Goal: Communication & Community: Answer question/provide support

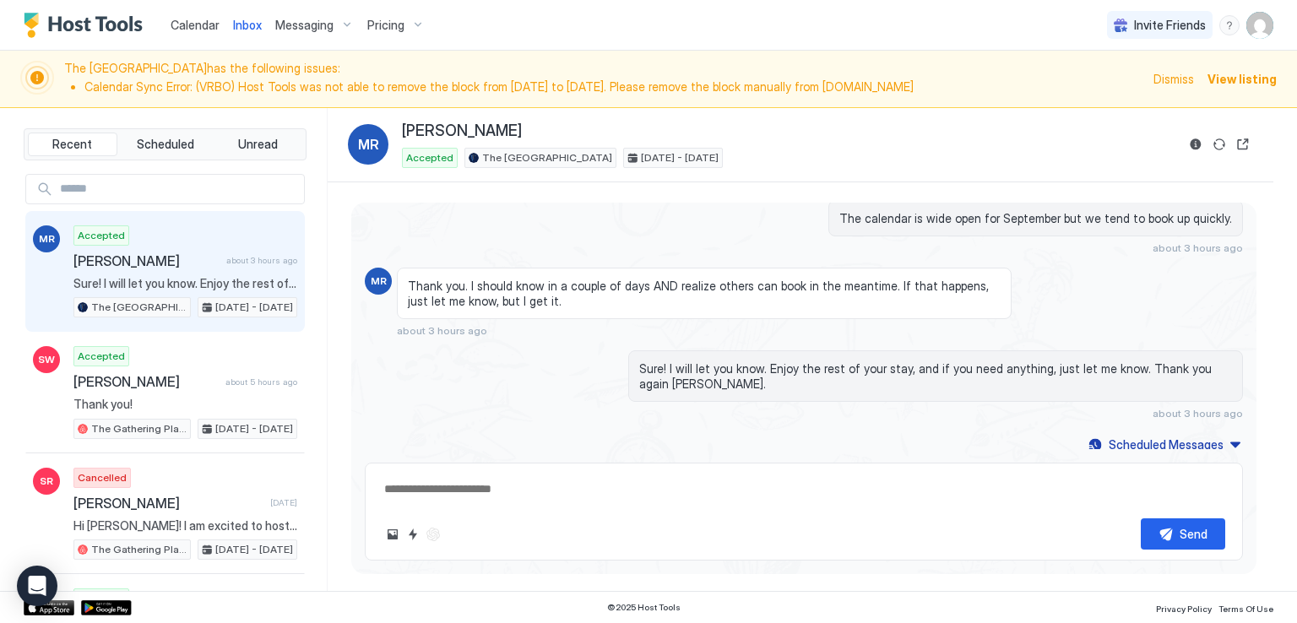
drag, startPoint x: 500, startPoint y: 24, endPoint x: 325, endPoint y: 1, distance: 176.4
click at [500, 24] on div "Calendar Inbox Messaging Pricing Invite Friends RM" at bounding box center [648, 25] width 1297 height 51
type textarea "*"
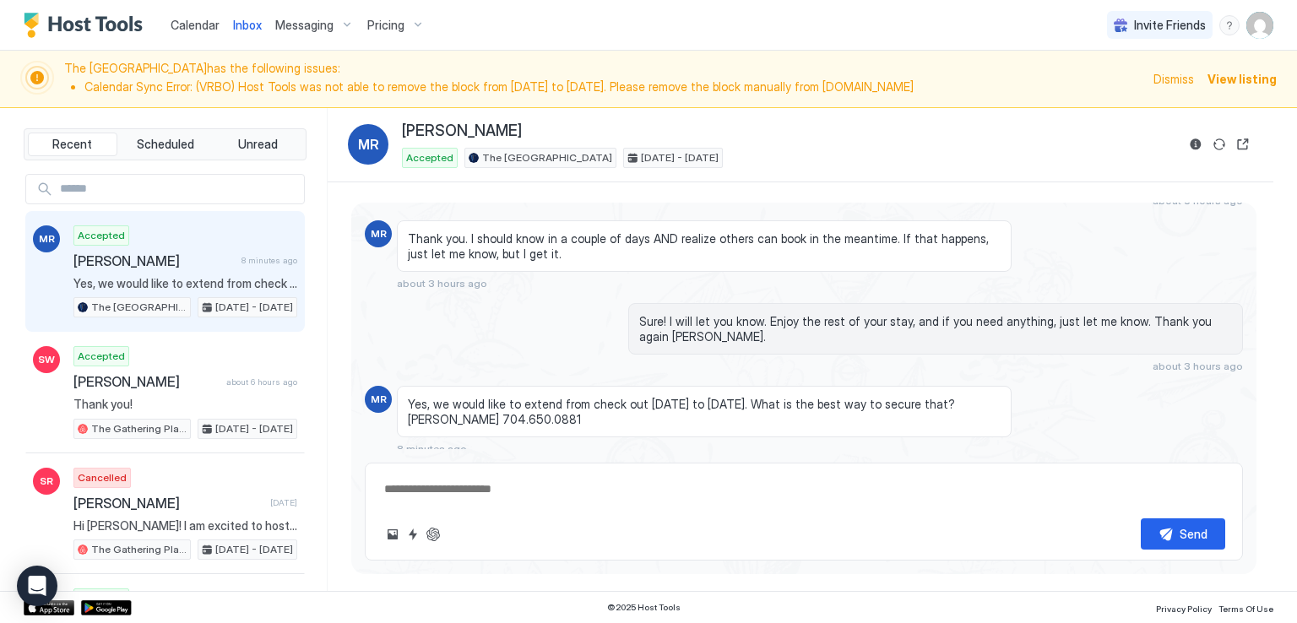
scroll to position [1633, 0]
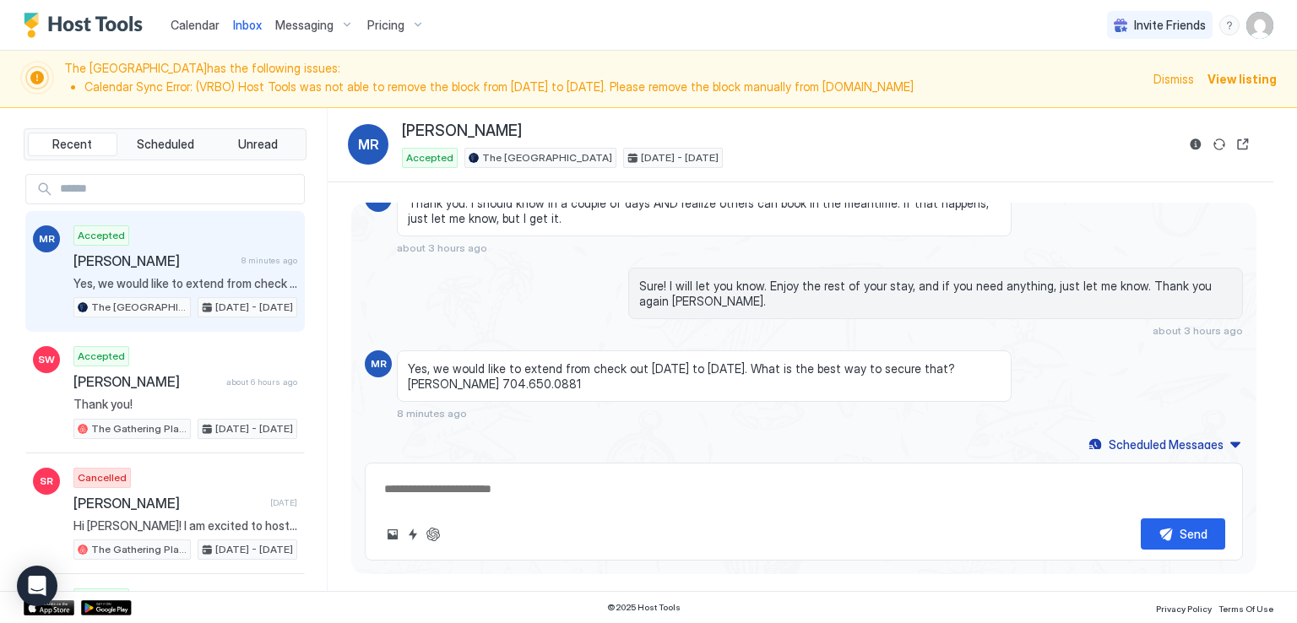
click at [546, 293] on div "Sure! I will let you know. Enjoy the rest of your stay, and if you need anythin…" at bounding box center [804, 302] width 878 height 69
click at [547, 296] on div "Sure! I will let you know. Enjoy the rest of your stay, and if you need anythin…" at bounding box center [804, 302] width 878 height 69
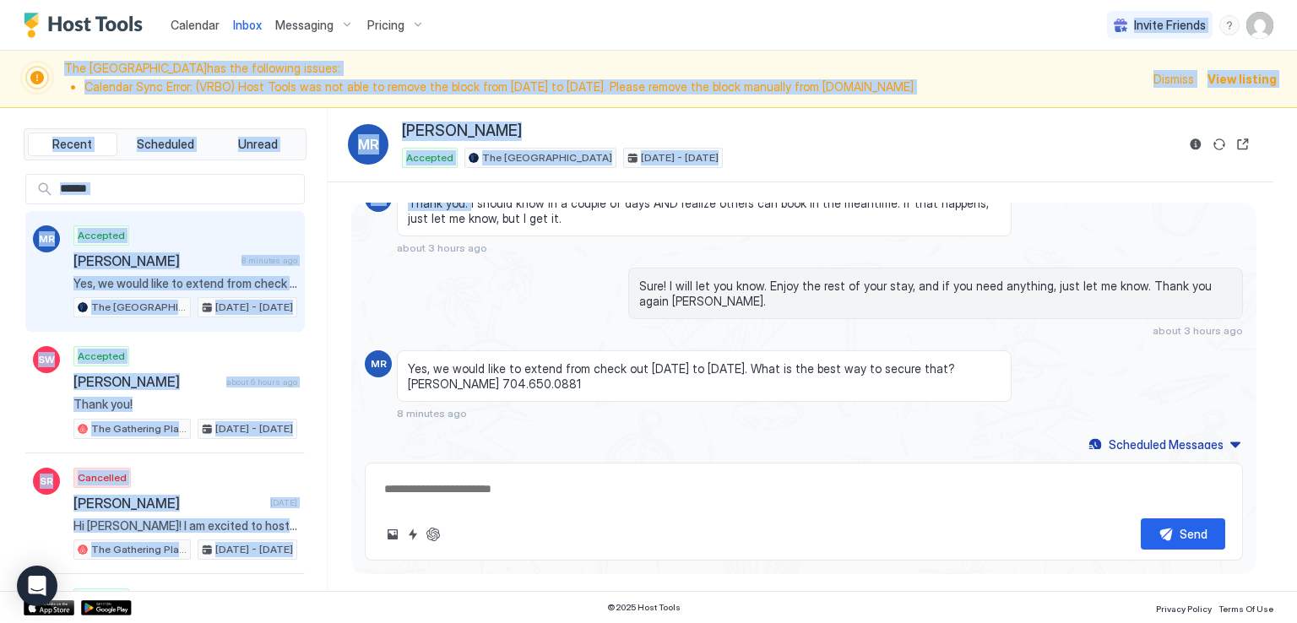
drag, startPoint x: 458, startPoint y: 160, endPoint x: 520, endPoint y: -37, distance: 207.3
click at [520, 0] on html "Calendar Inbox Messaging Pricing Invite Friends RM The Airplane Art House has t…" at bounding box center [648, 311] width 1297 height 623
click at [610, 7] on div "Calendar Inbox Messaging Pricing Invite Friends RM" at bounding box center [648, 25] width 1297 height 51
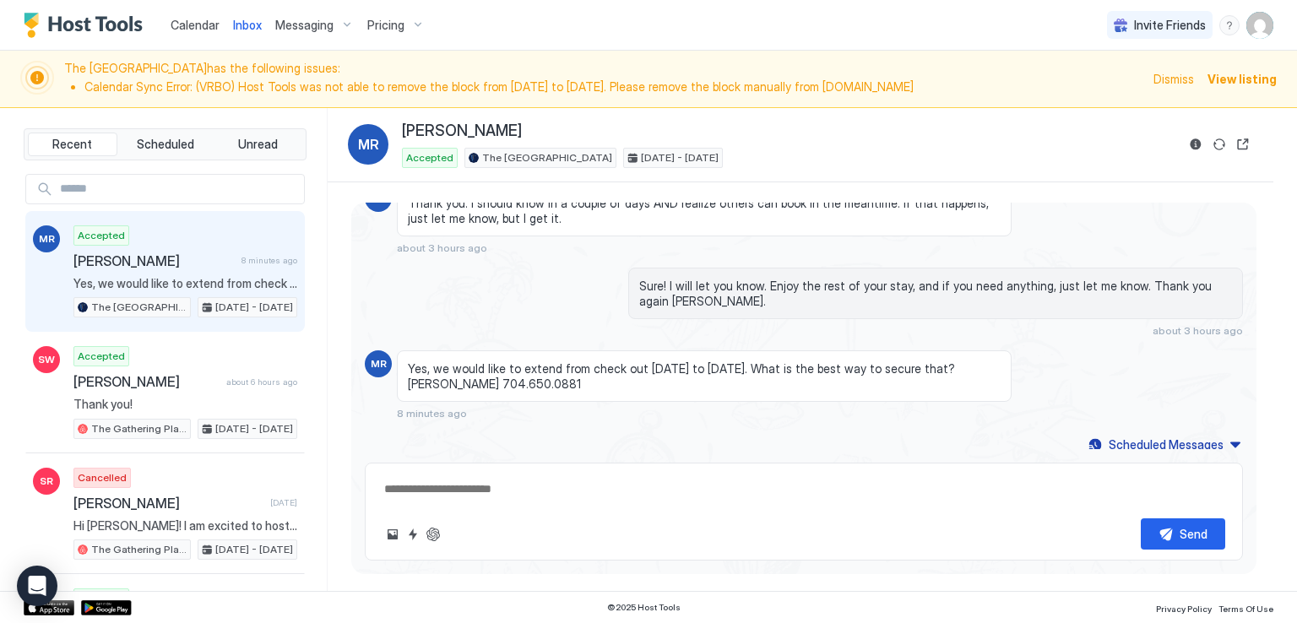
click at [520, 284] on div "Sure! I will let you know. Enjoy the rest of your stay, and if you need anythin…" at bounding box center [804, 302] width 878 height 69
type textarea "*"
click at [449, 30] on div "Calendar Inbox Messaging Pricing Invite Friends RM" at bounding box center [648, 25] width 1297 height 51
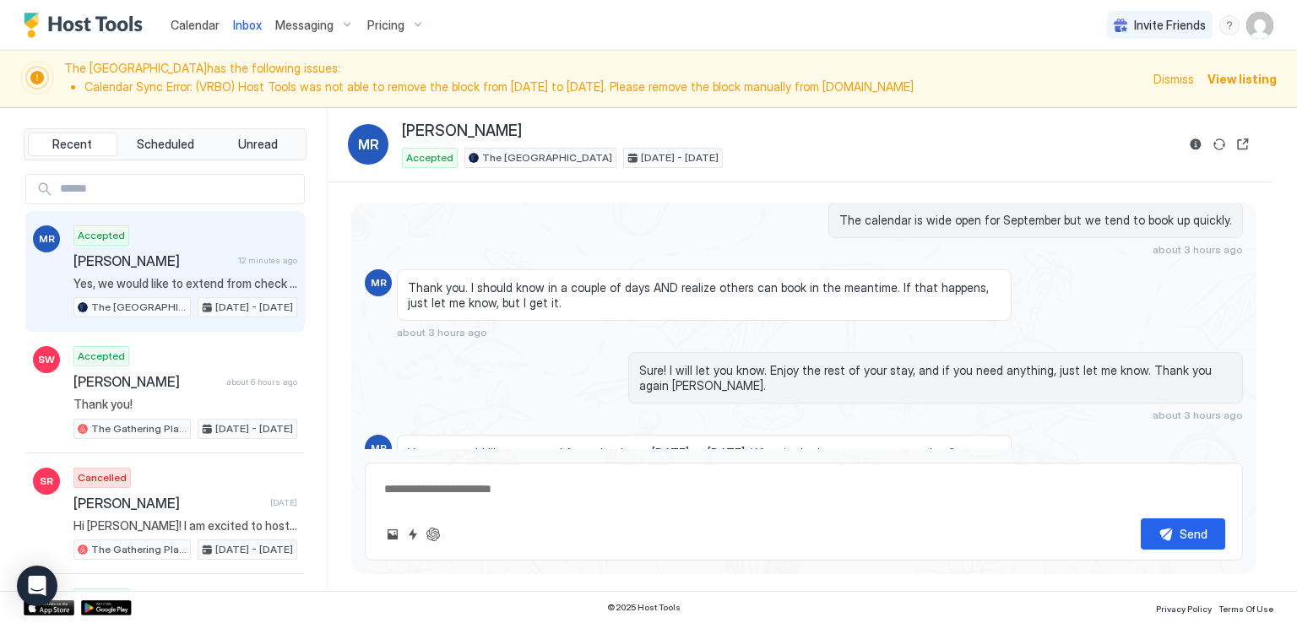
scroll to position [1464, 0]
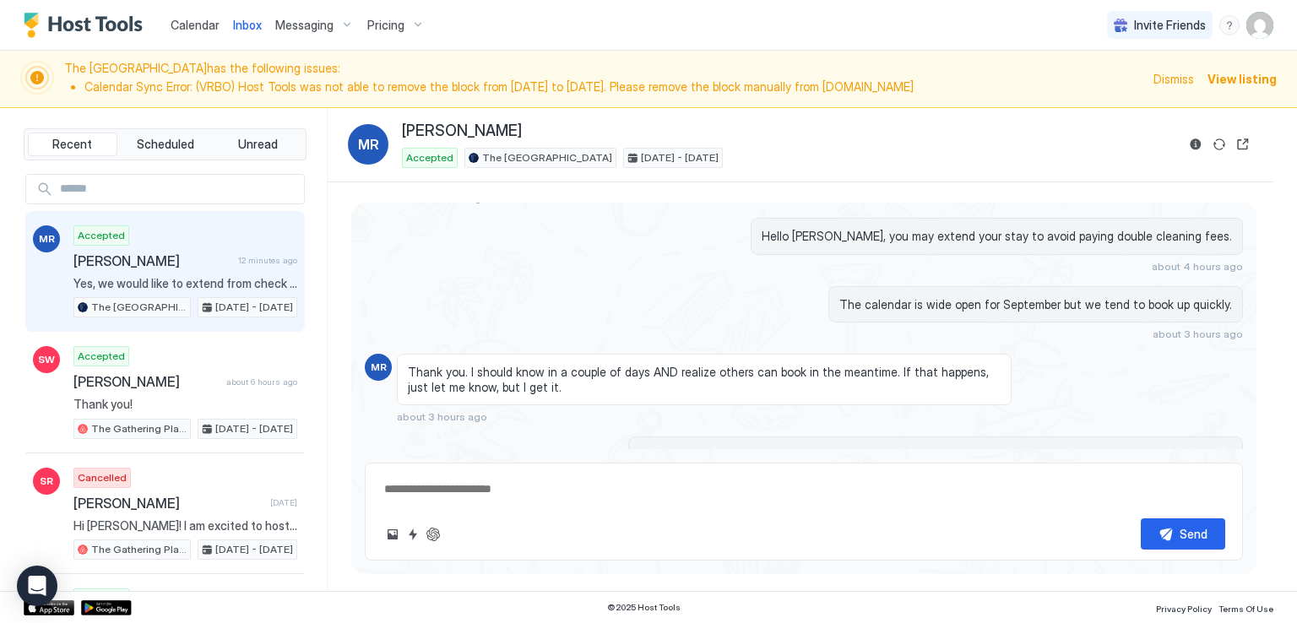
click at [625, 41] on div "Calendar Inbox Messaging Pricing Invite Friends RM" at bounding box center [648, 25] width 1297 height 51
click at [196, 26] on span "Calendar" at bounding box center [195, 25] width 49 height 14
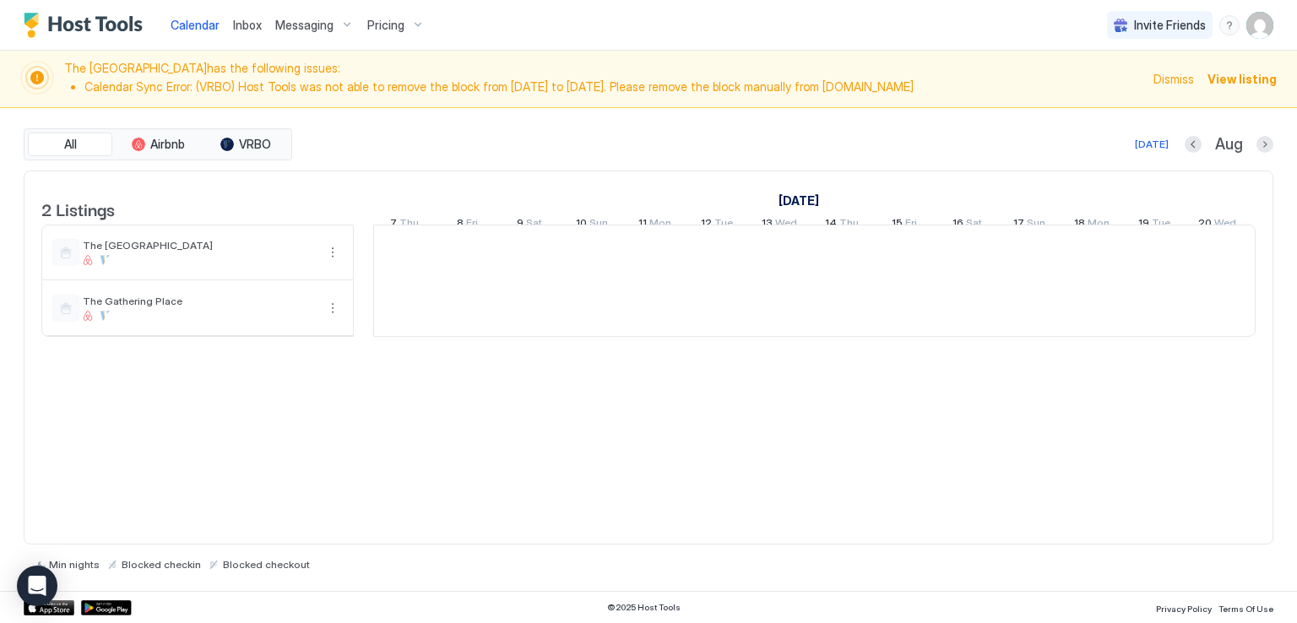
scroll to position [0, 938]
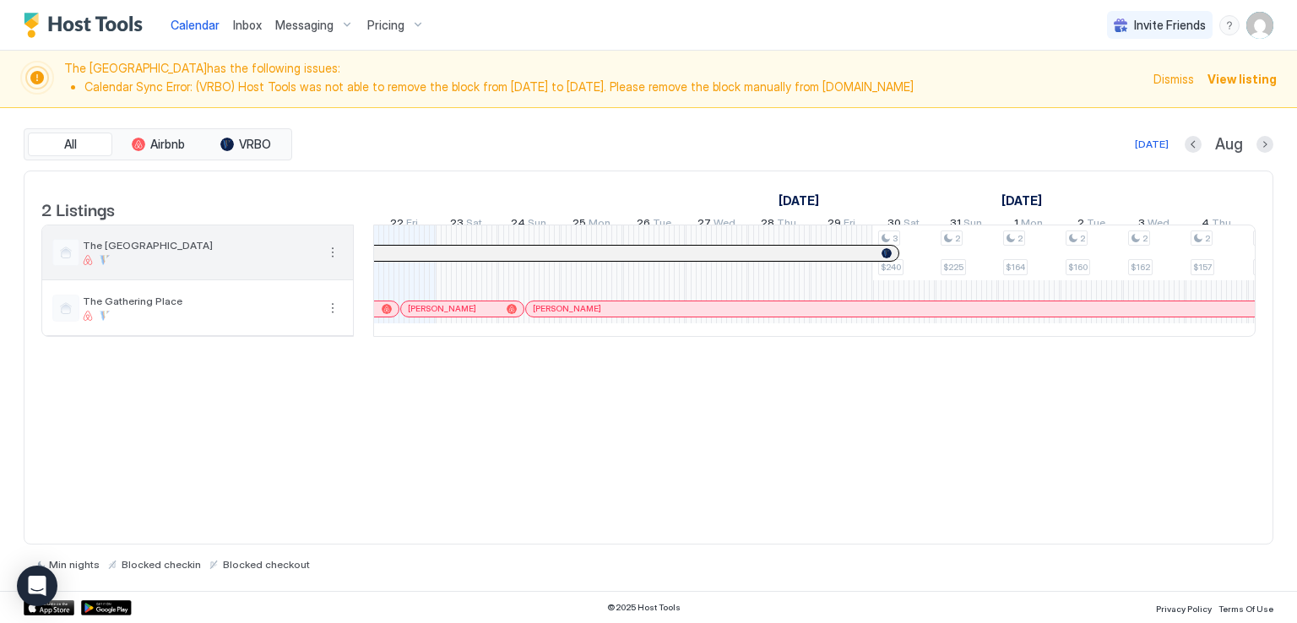
click at [216, 252] on span "The [GEOGRAPHIC_DATA]" at bounding box center [199, 245] width 233 height 13
click at [386, 428] on div "2 Listings August 2025 September 2025 7 Thu 8 Fri 9 Sat 10 Sun 11 Mon 12 Tue 13…" at bounding box center [649, 358] width 1250 height 375
click at [149, 252] on span "The [GEOGRAPHIC_DATA]" at bounding box center [199, 245] width 233 height 13
click at [938, 261] on div "3 $240 2 $225 2 $164 2 $160 2 $162 2 $157 3 $280 3 $284 2 $153 2 $152 2 $241 2 …" at bounding box center [1123, 280] width 3375 height 111
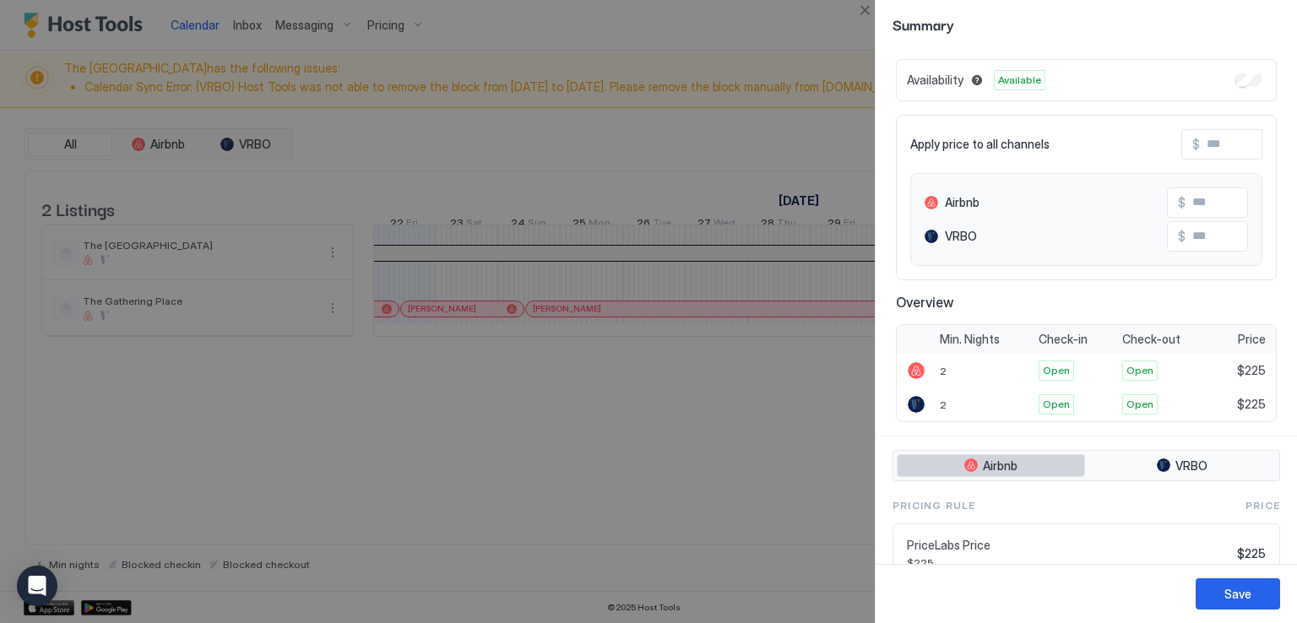
scroll to position [0, 0]
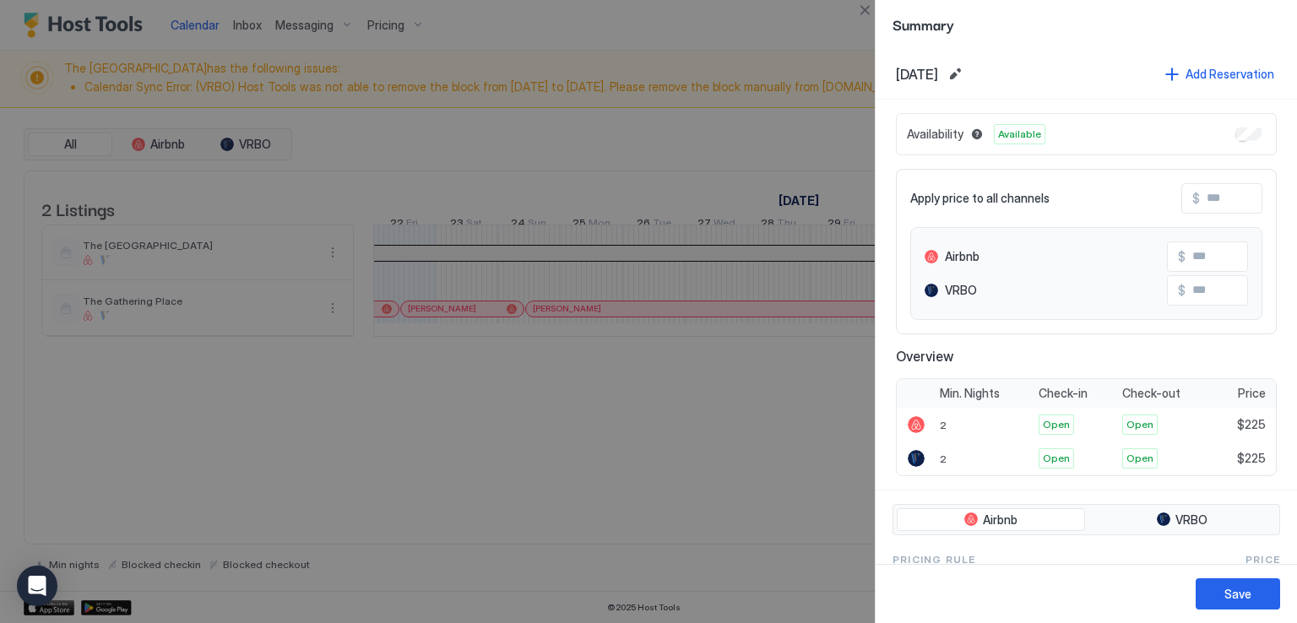
click at [691, 463] on div at bounding box center [648, 311] width 1297 height 623
click at [764, 444] on div at bounding box center [648, 311] width 1297 height 623
click at [692, 24] on div at bounding box center [648, 311] width 1297 height 623
click at [866, 10] on button "Close" at bounding box center [865, 10] width 20 height 20
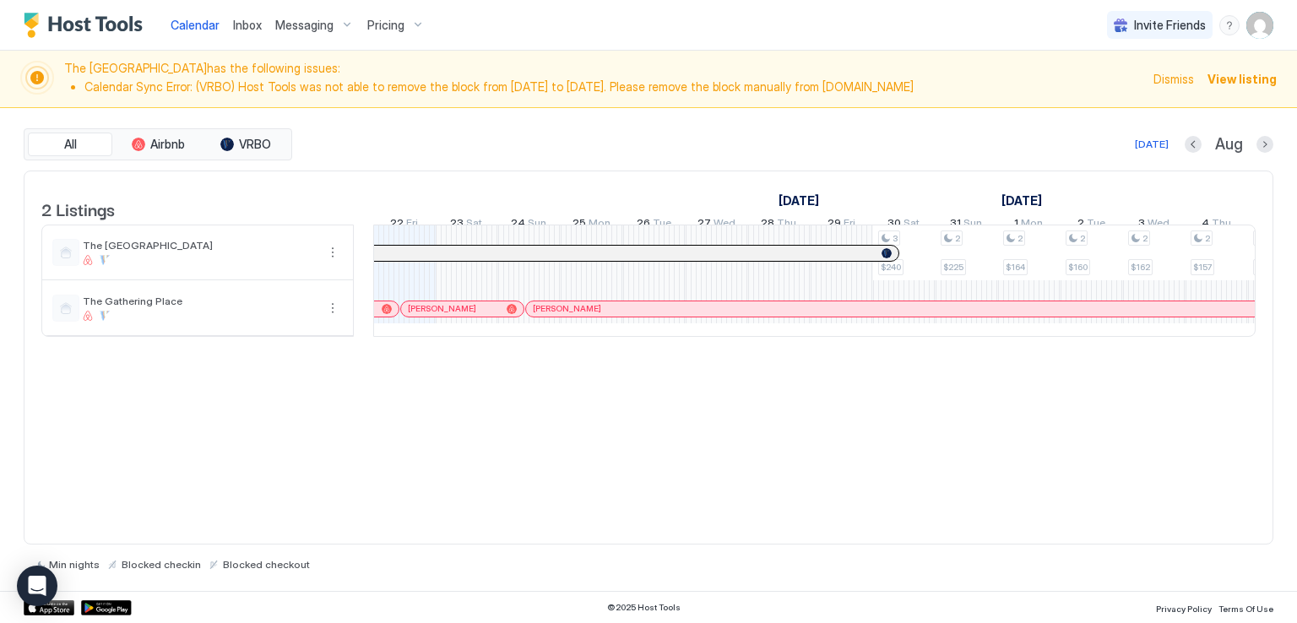
click at [814, 27] on div "Calendar Inbox Messaging Pricing Invite Friends RM" at bounding box center [648, 25] width 1297 height 51
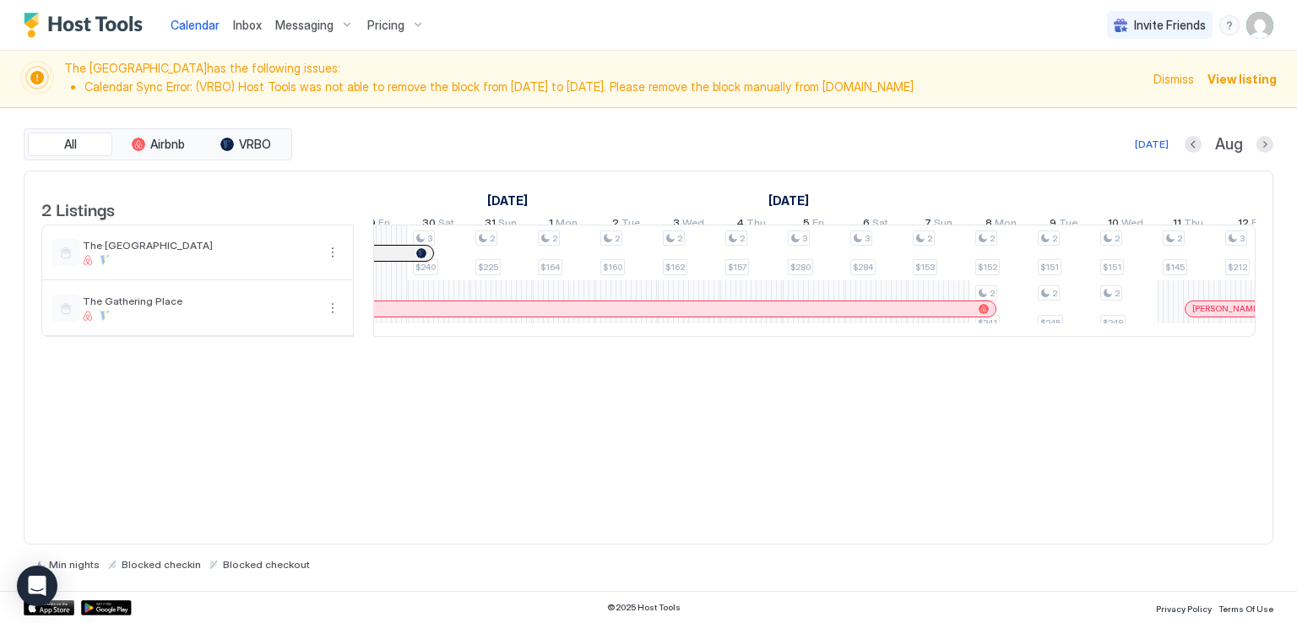
scroll to position [0, 1420]
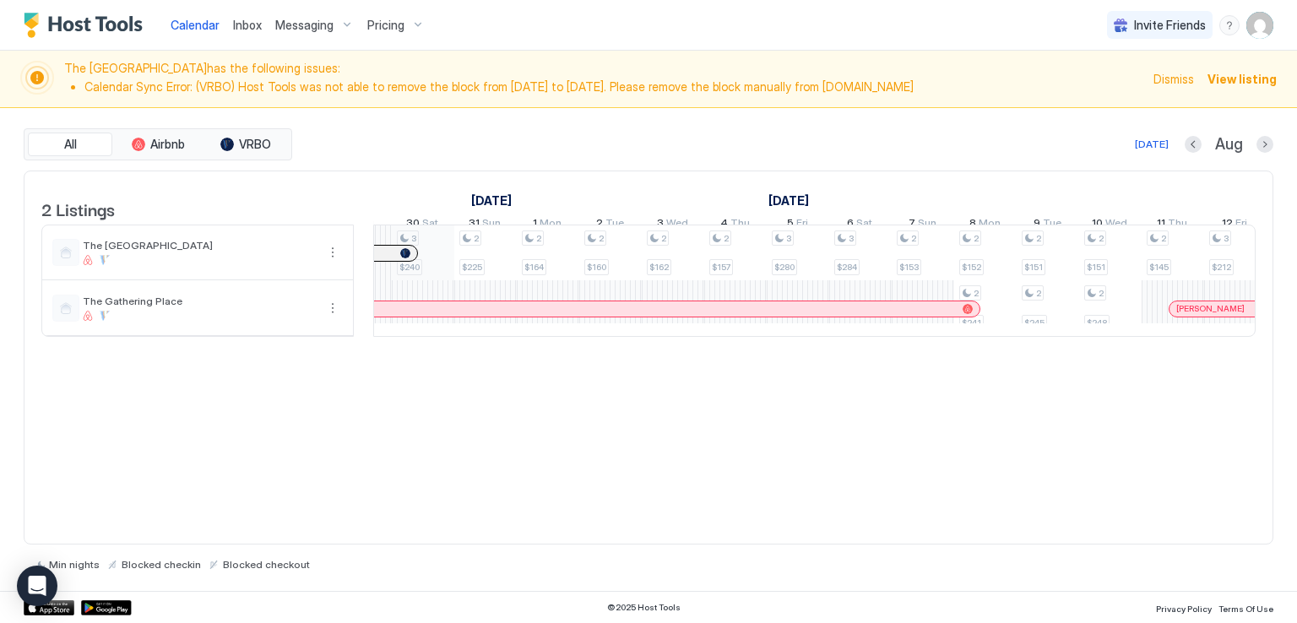
click at [424, 251] on div "3 $240 2 $225 2 $164 2 $160 2 $162 2 $157 3 $280 3 $284 2 $153 2 $152 2 $241 2 …" at bounding box center [641, 280] width 3375 height 111
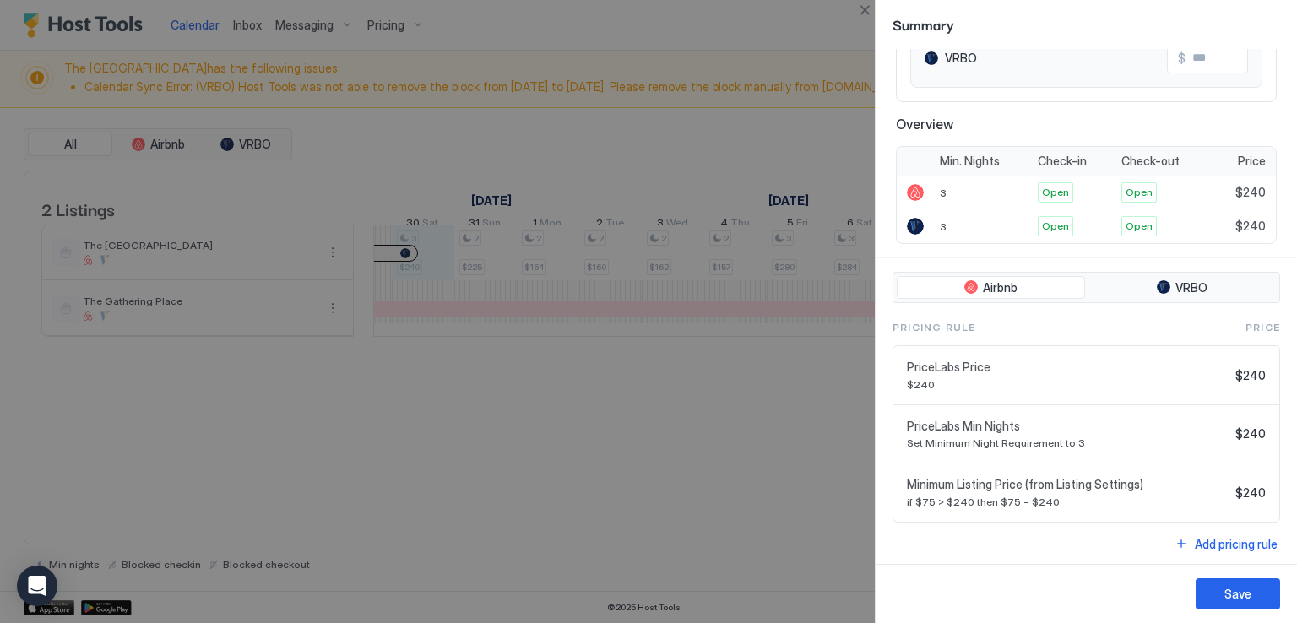
scroll to position [0, 0]
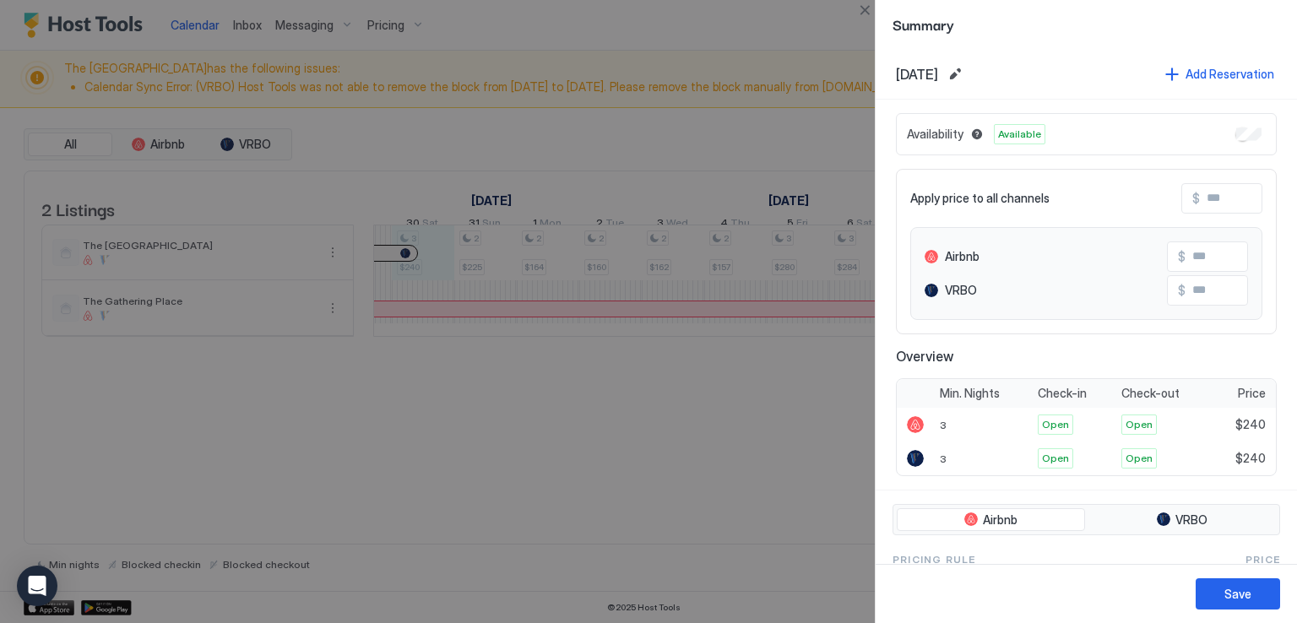
click at [425, 531] on div at bounding box center [648, 311] width 1297 height 623
click at [505, 407] on div at bounding box center [648, 311] width 1297 height 623
click at [828, 17] on div at bounding box center [648, 311] width 1297 height 623
click at [865, 7] on button "Close" at bounding box center [865, 10] width 20 height 20
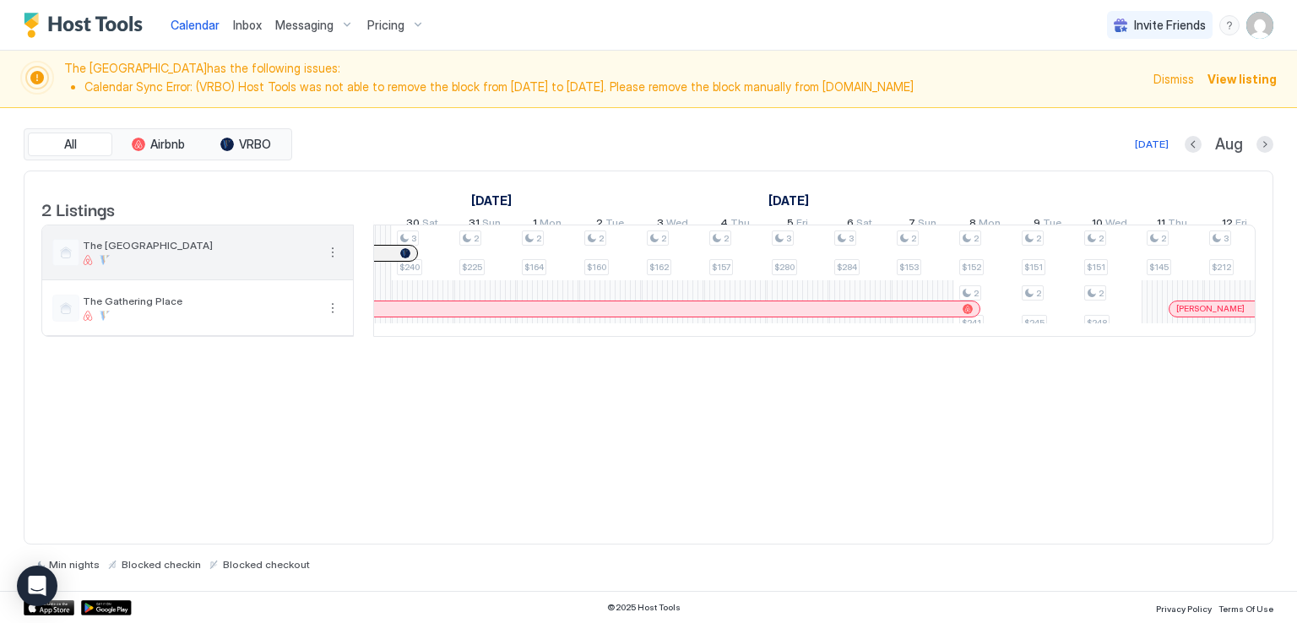
click at [240, 252] on span "The [GEOGRAPHIC_DATA]" at bounding box center [199, 245] width 233 height 13
click at [265, 458] on div "2 Listings August 2025 September 2025 7 Thu 8 Fri 9 Sat 10 Sun 11 Mon 12 Tue 13…" at bounding box center [649, 358] width 1250 height 375
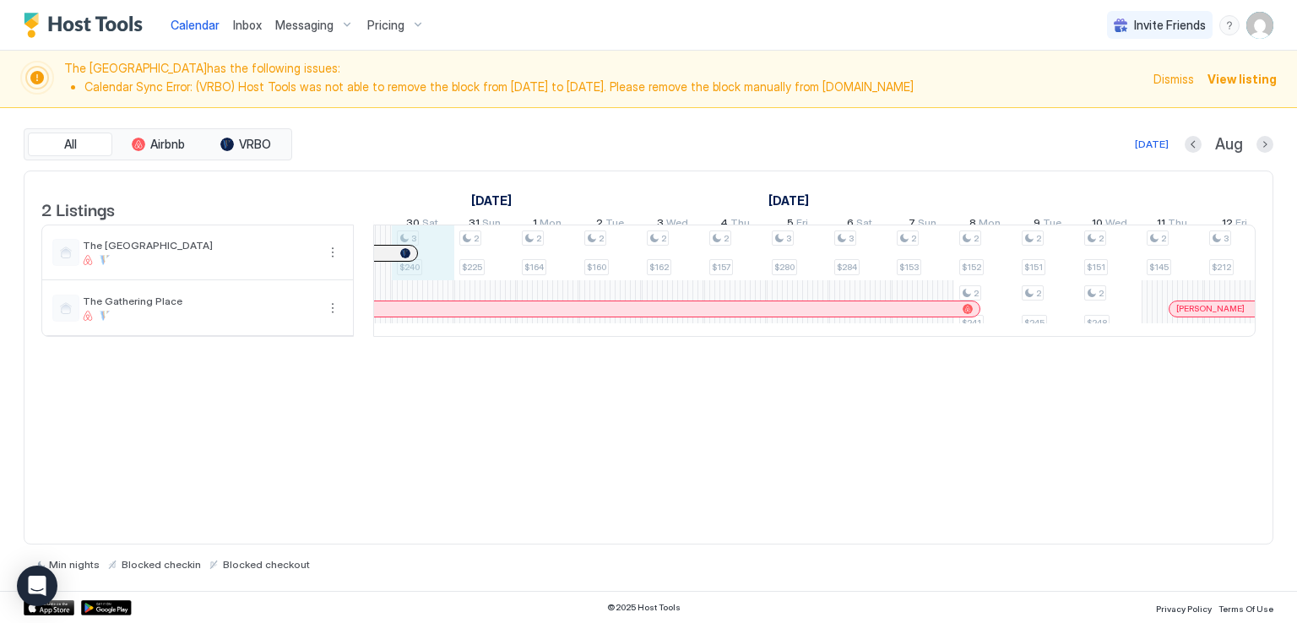
click at [431, 244] on div "3 $240 2 $225 2 $164 2 $160 2 $162 2 $157 3 $280 3 $284 2 $153 2 $152 2 $241 2 …" at bounding box center [641, 280] width 3375 height 111
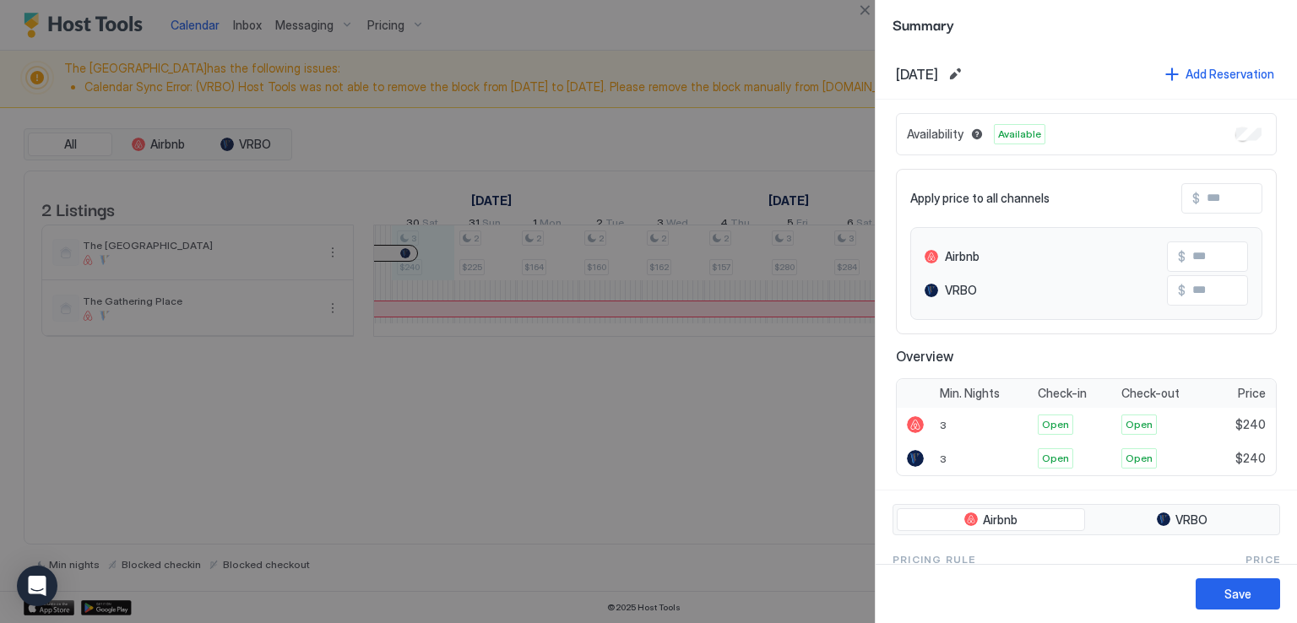
click at [481, 454] on div at bounding box center [648, 311] width 1297 height 623
click at [1092, 285] on div "VRBO $" at bounding box center [1086, 290] width 323 height 30
click at [937, 295] on div "VRBO" at bounding box center [951, 290] width 52 height 15
drag, startPoint x: 613, startPoint y: 450, endPoint x: 593, endPoint y: 393, distance: 60.9
click at [611, 451] on div at bounding box center [648, 311] width 1297 height 623
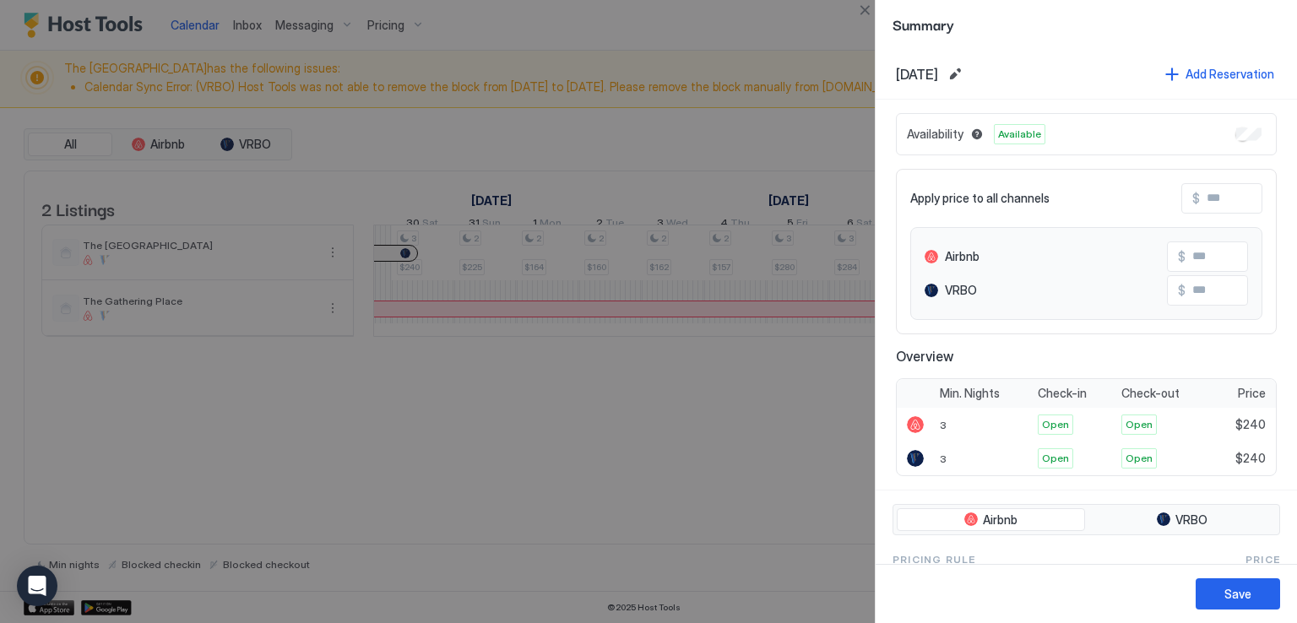
click at [527, 38] on div at bounding box center [648, 311] width 1297 height 623
click at [528, 31] on div at bounding box center [648, 311] width 1297 height 623
click at [470, 26] on div at bounding box center [648, 311] width 1297 height 623
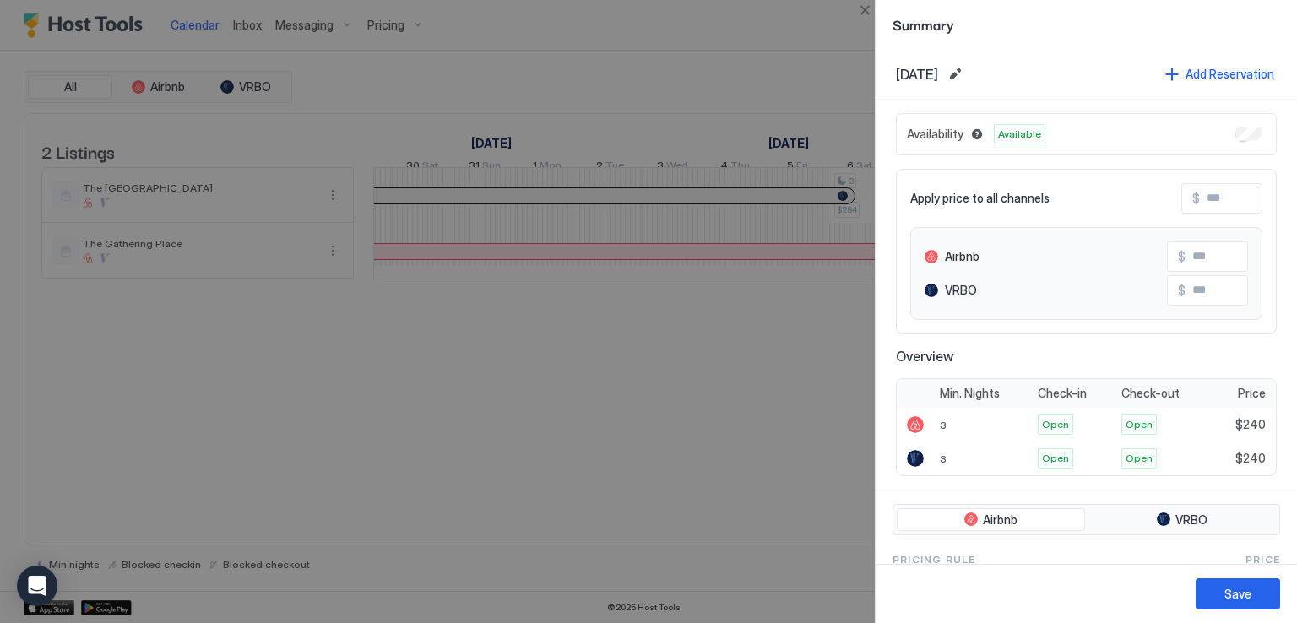
click at [736, 55] on div at bounding box center [648, 311] width 1297 height 623
click at [858, 8] on button "Close" at bounding box center [865, 10] width 20 height 20
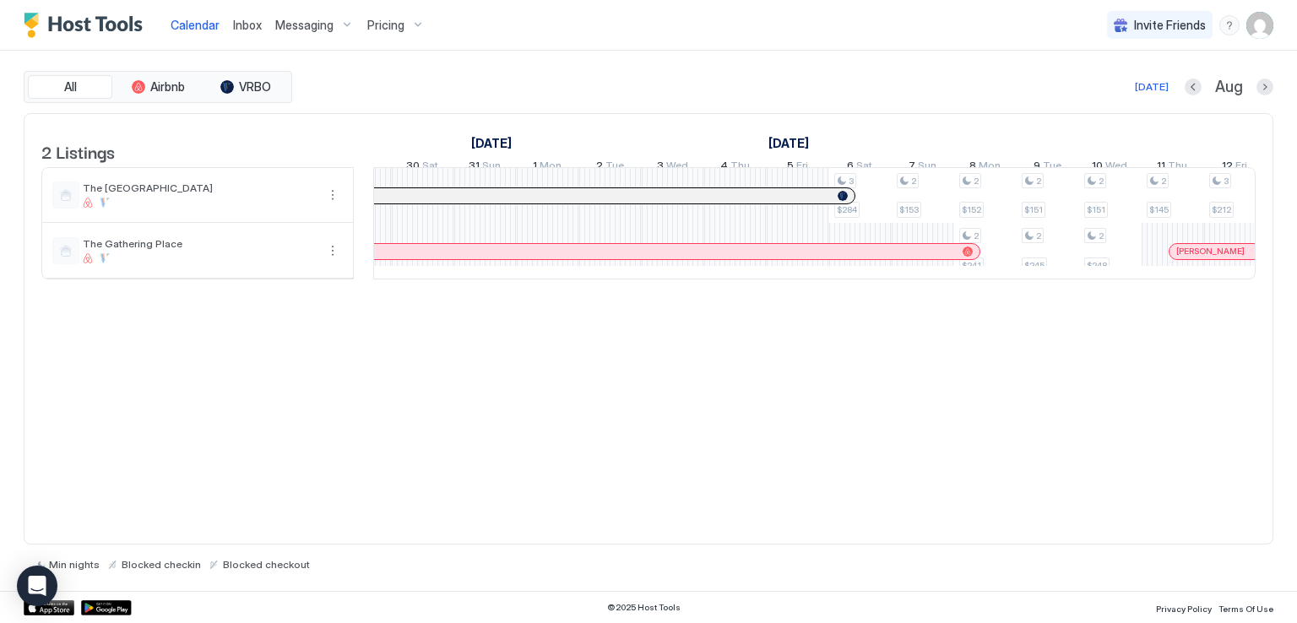
click at [635, 42] on div "Calendar Inbox Messaging Pricing Invite Friends RM" at bounding box center [648, 25] width 1297 height 51
click at [664, 52] on div "All Airbnb VRBO Today Aug 2 Listings August 2025 September 2025 7 Thu 8 Fri 9 S…" at bounding box center [649, 321] width 1250 height 541
click at [663, 52] on div "All Airbnb VRBO Today Aug 2 Listings August 2025 September 2025 7 Thu 8 Fri 9 S…" at bounding box center [649, 321] width 1250 height 541
click at [540, 420] on div "2 Listings August 2025 September 2025 7 Thu 8 Fri 9 Sat 10 Sun 11 Mon 12 Tue 13…" at bounding box center [649, 329] width 1250 height 432
click at [233, 30] on span "Inbox" at bounding box center [247, 25] width 29 height 14
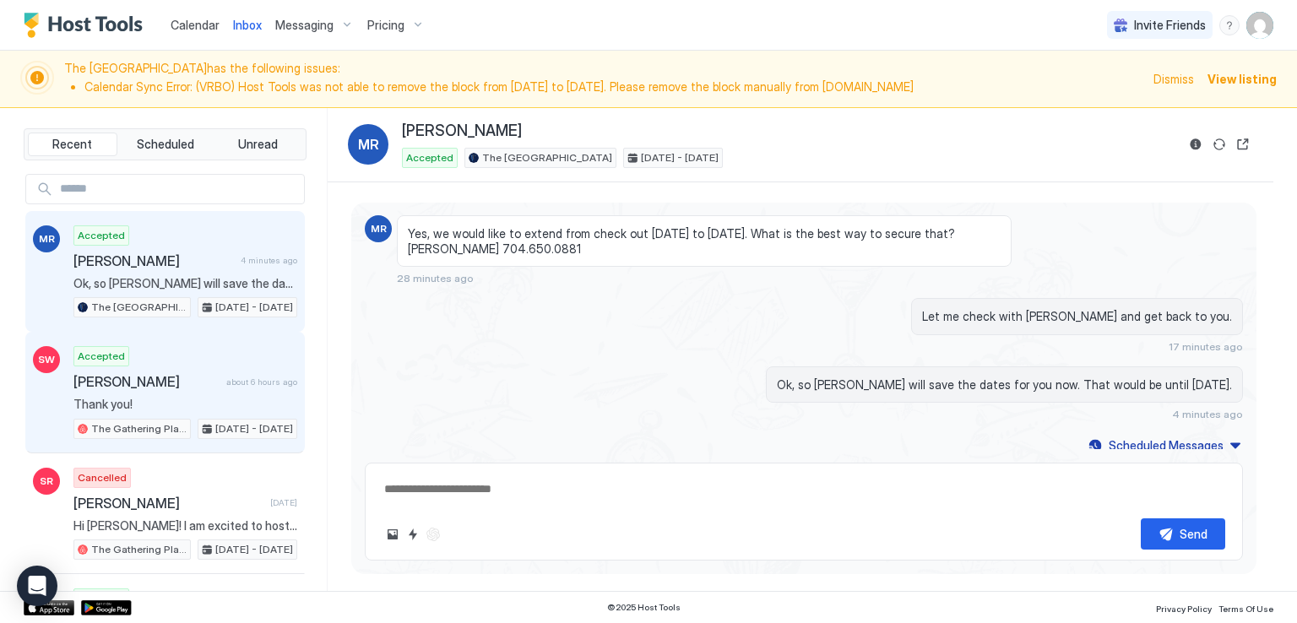
scroll to position [1693, 0]
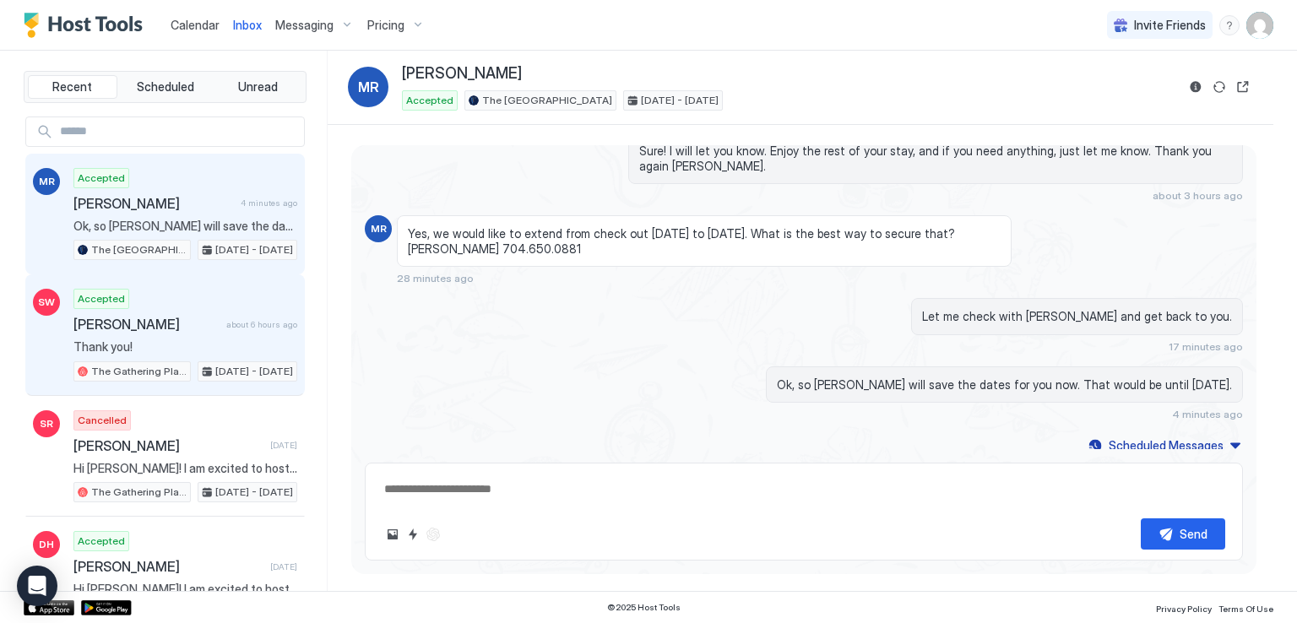
click at [150, 274] on div "SW Accepted Sandara Williams about 6 hours ago Thank you! The Gathering Place A…" at bounding box center [165, 335] width 280 height 122
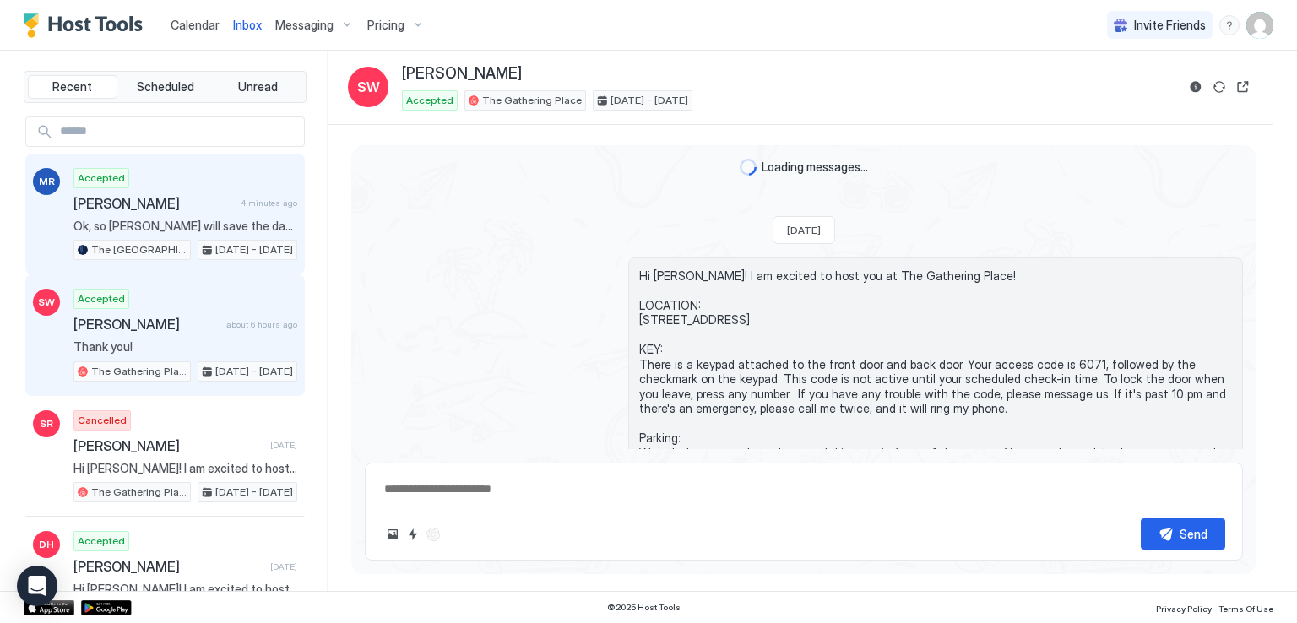
scroll to position [1456, 0]
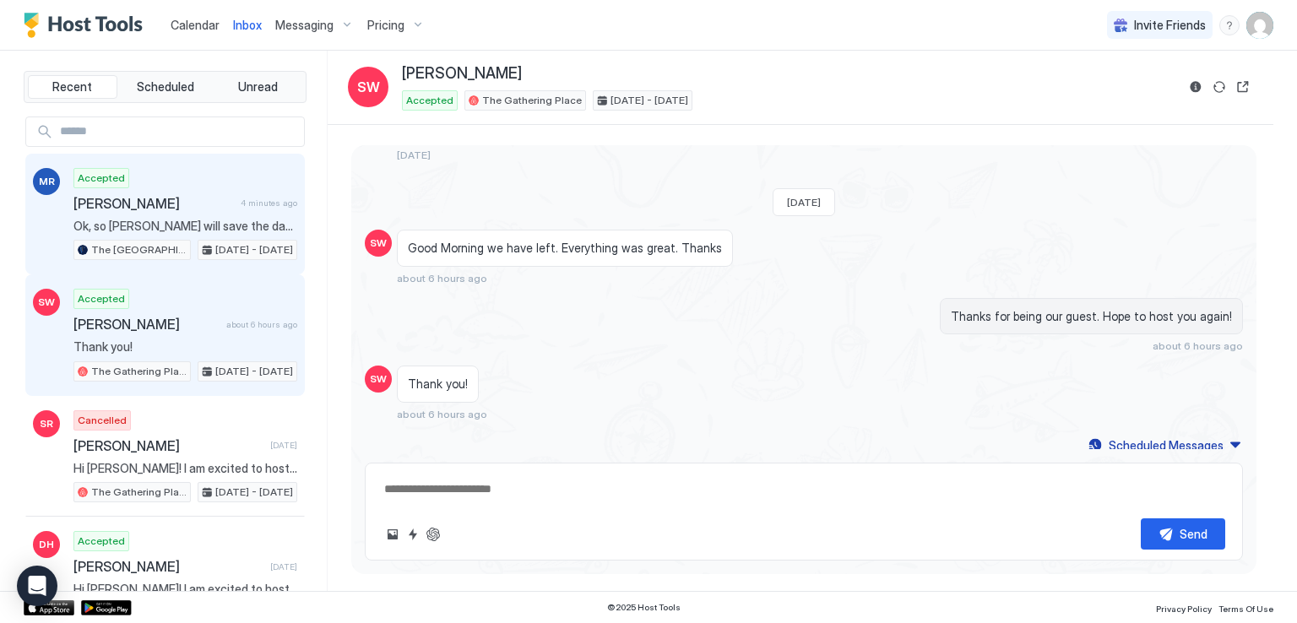
click at [159, 197] on span "[PERSON_NAME]" at bounding box center [153, 203] width 160 height 17
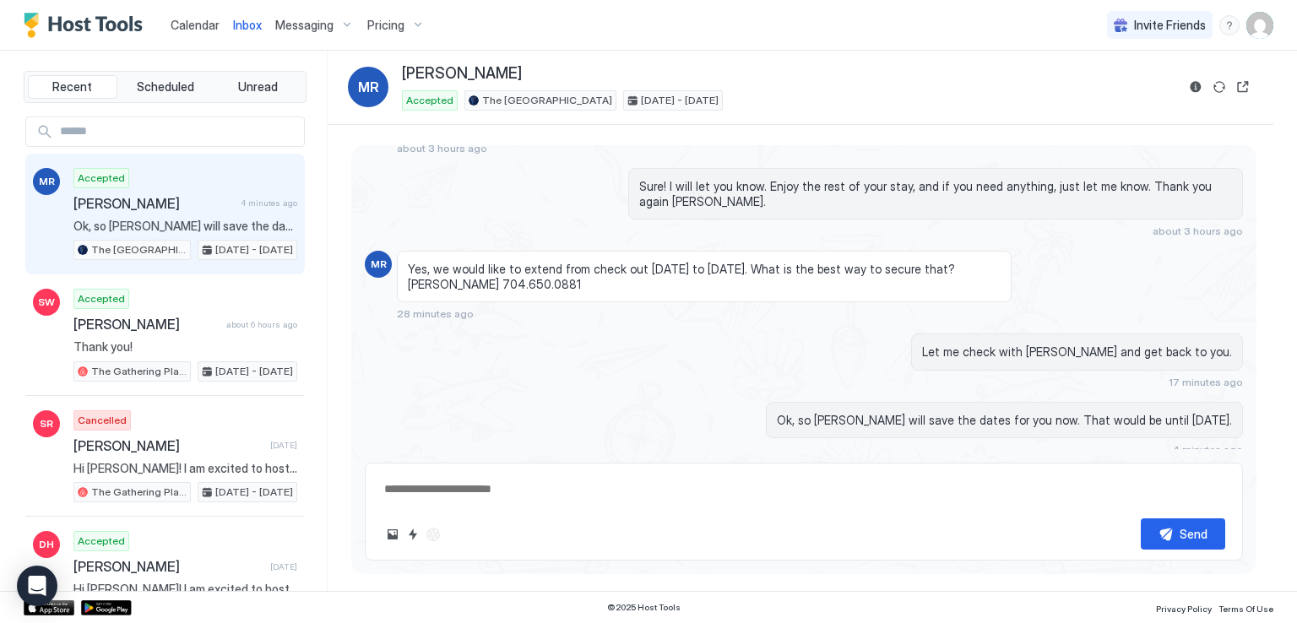
scroll to position [1693, 0]
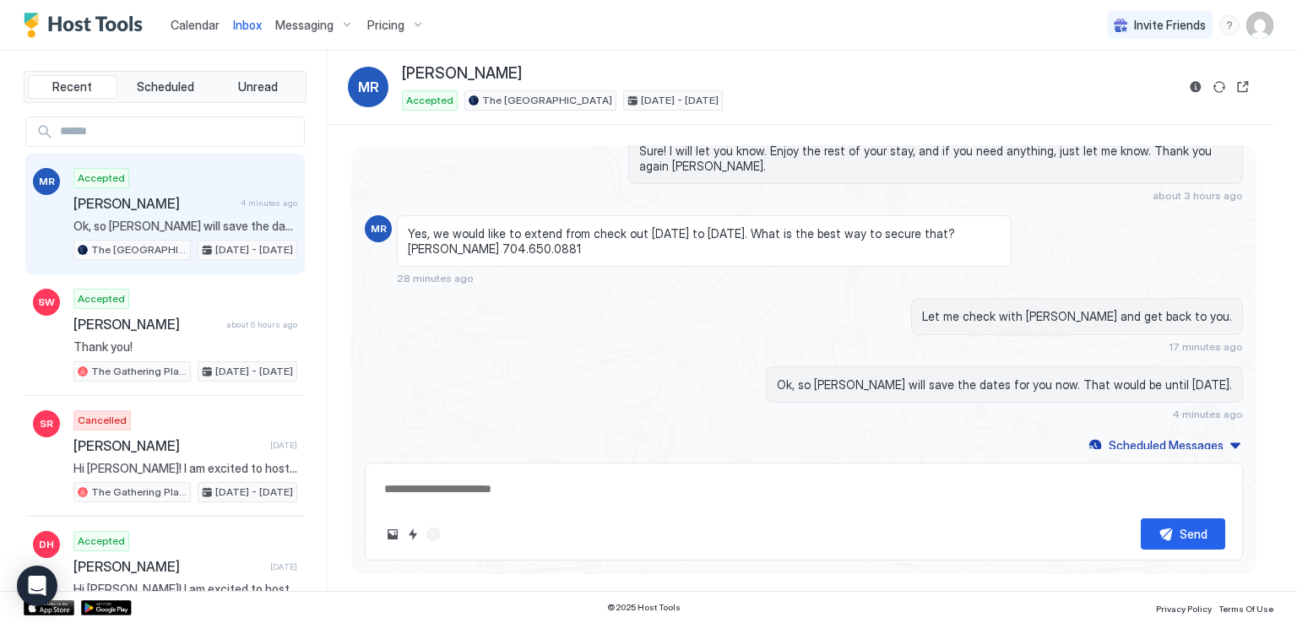
click at [622, 26] on div "Calendar Inbox Messaging Pricing Invite Friends RM" at bounding box center [648, 25] width 1297 height 51
click at [578, 21] on div "Calendar Inbox Messaging Pricing Invite Friends RM" at bounding box center [648, 25] width 1297 height 51
click at [196, 19] on span "Calendar" at bounding box center [195, 25] width 49 height 14
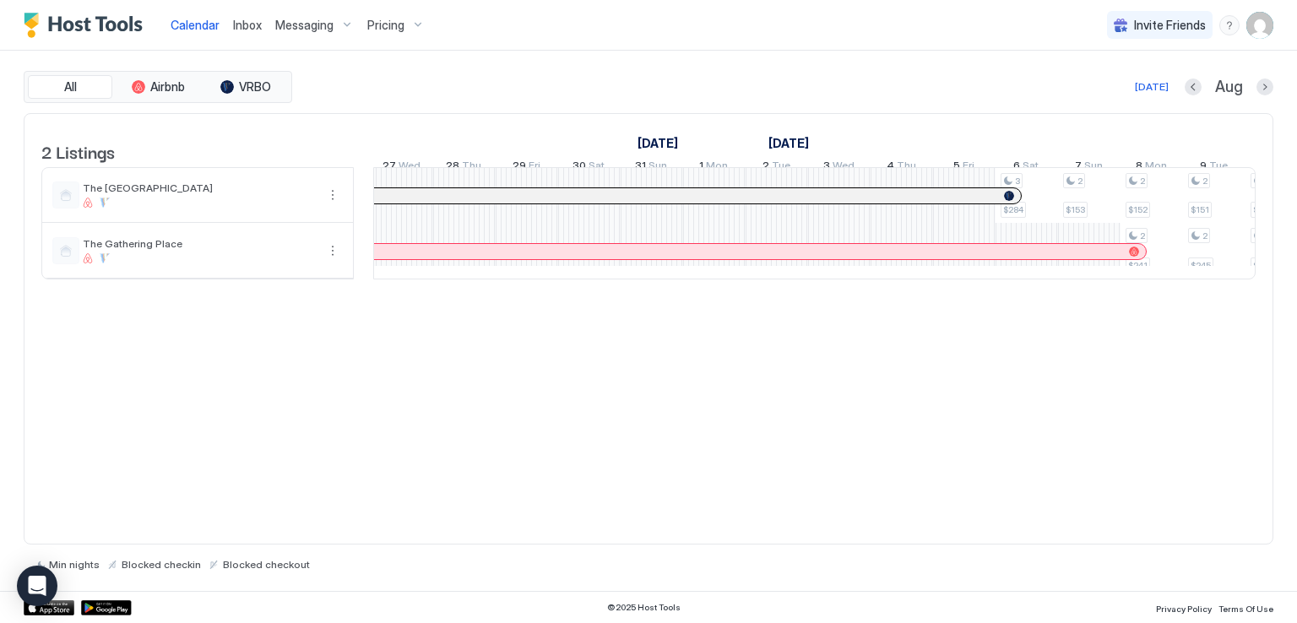
click at [561, 61] on div "All Airbnb VRBO Today Aug 2 Listings August 2025 September 2025 7 Thu 8 Fri 9 S…" at bounding box center [649, 321] width 1250 height 541
click at [500, 52] on div "All Airbnb VRBO Today Aug 2 Listings August 2025 September 2025 7 Thu 8 Fri 9 S…" at bounding box center [649, 321] width 1250 height 541
click at [251, 18] on span "Inbox" at bounding box center [247, 25] width 29 height 14
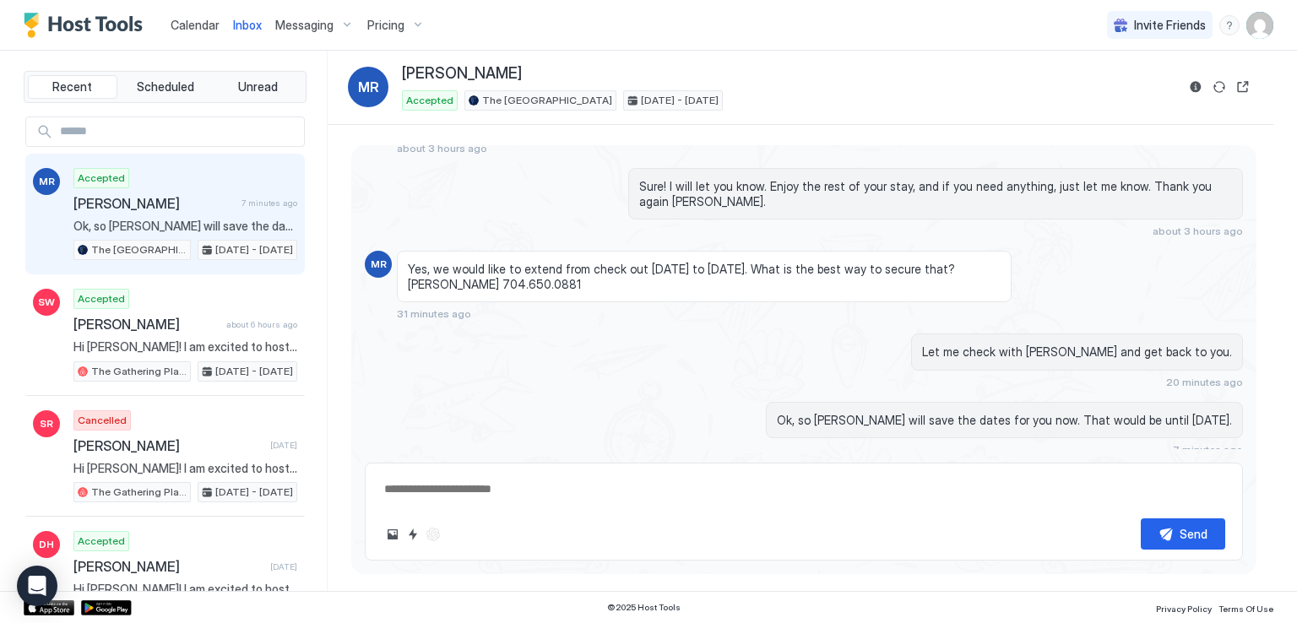
scroll to position [1693, 0]
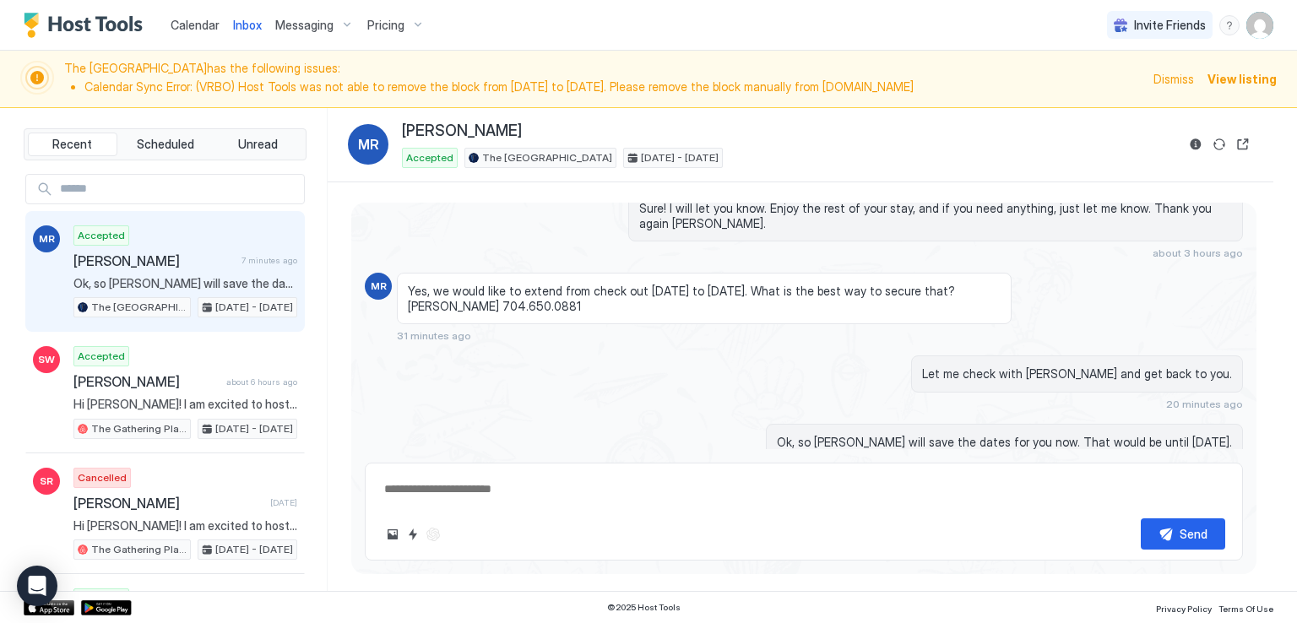
click at [463, 23] on div "Calendar Inbox Messaging Pricing Invite Friends RM" at bounding box center [648, 25] width 1297 height 51
click at [630, 31] on div "Calendar Inbox Messaging Pricing Invite Friends RM" at bounding box center [648, 25] width 1297 height 51
click at [571, 45] on div "Calendar Inbox Messaging Pricing Invite Friends RM" at bounding box center [648, 25] width 1297 height 51
type textarea "*"
